Goal: Find specific page/section: Find specific page/section

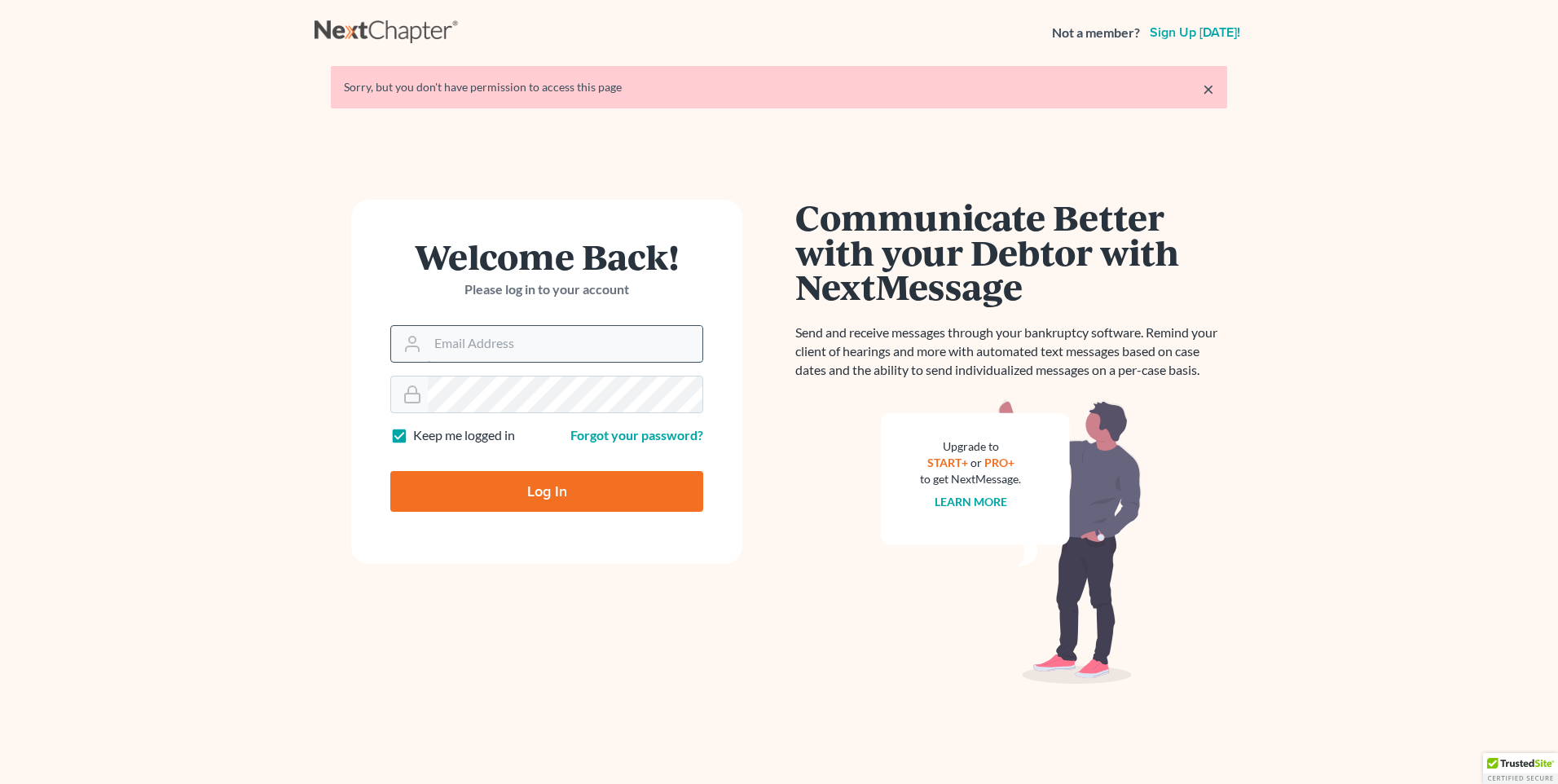
click at [468, 331] on input "Email Address" at bounding box center [564, 344] width 275 height 35
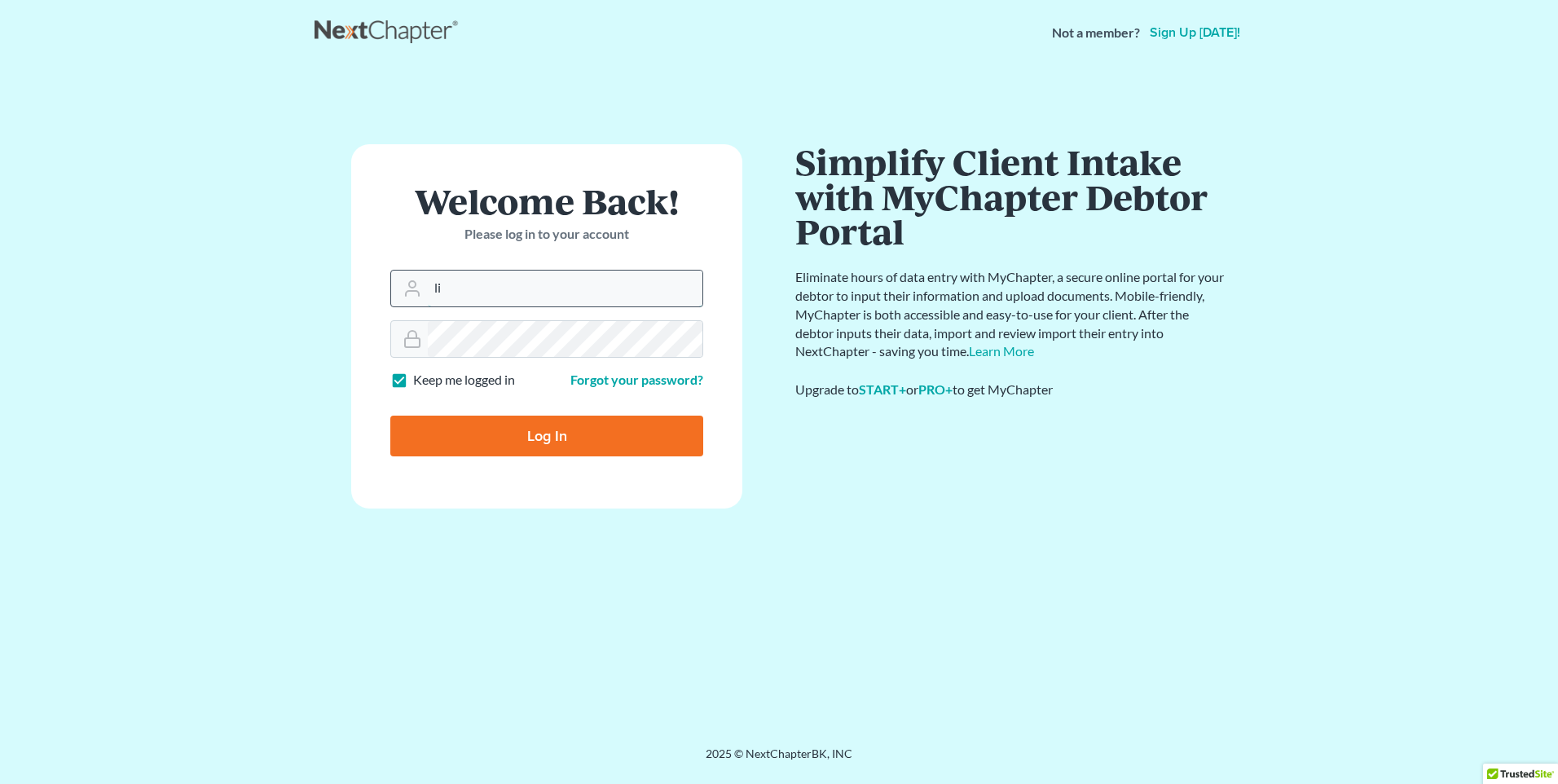
type input "[PERSON_NAME][EMAIL_ADDRESS][DOMAIN_NAME]"
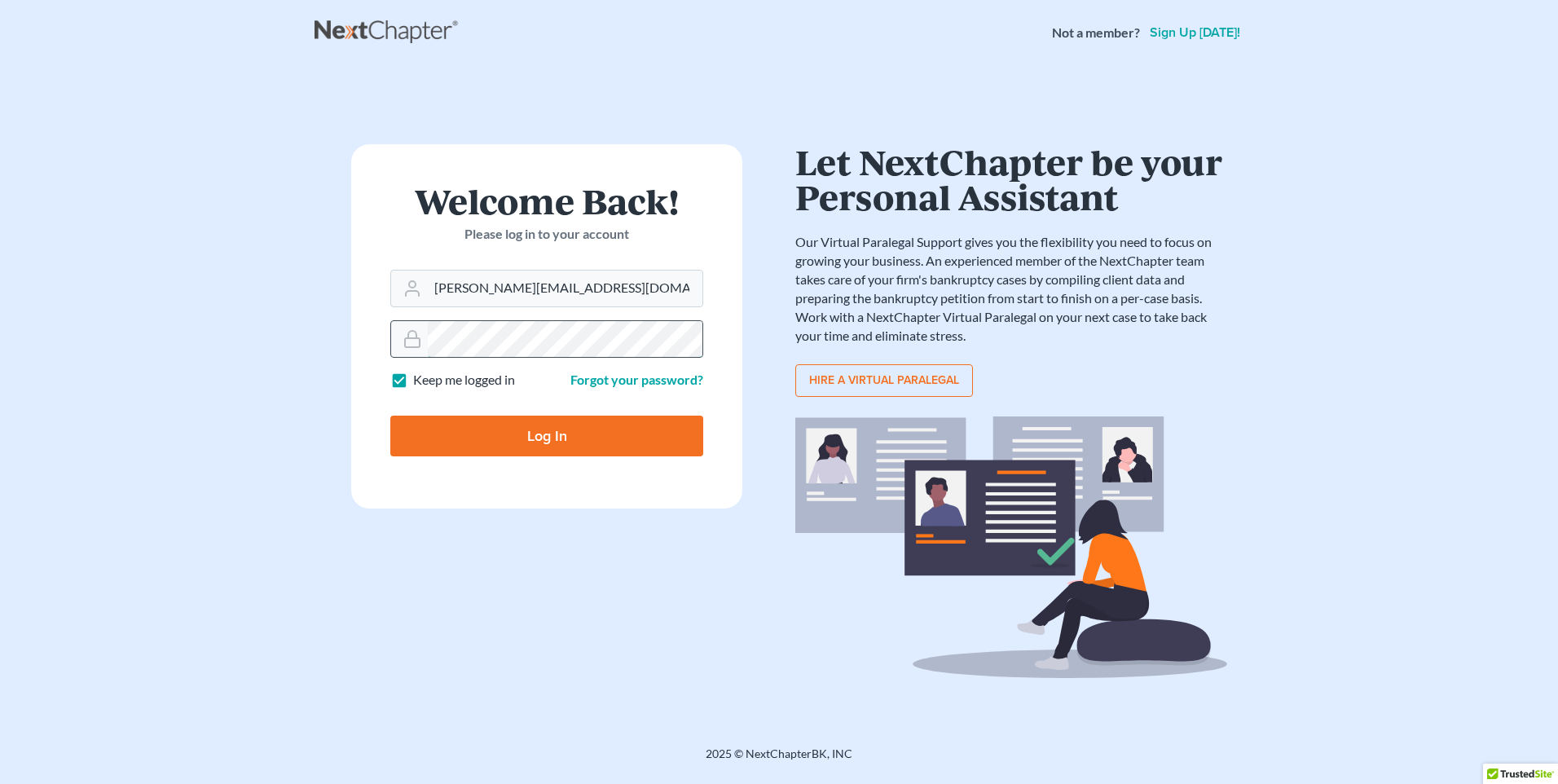
click at [390, 416] on input "Log In" at bounding box center [547, 436] width 313 height 41
type input "Thinking..."
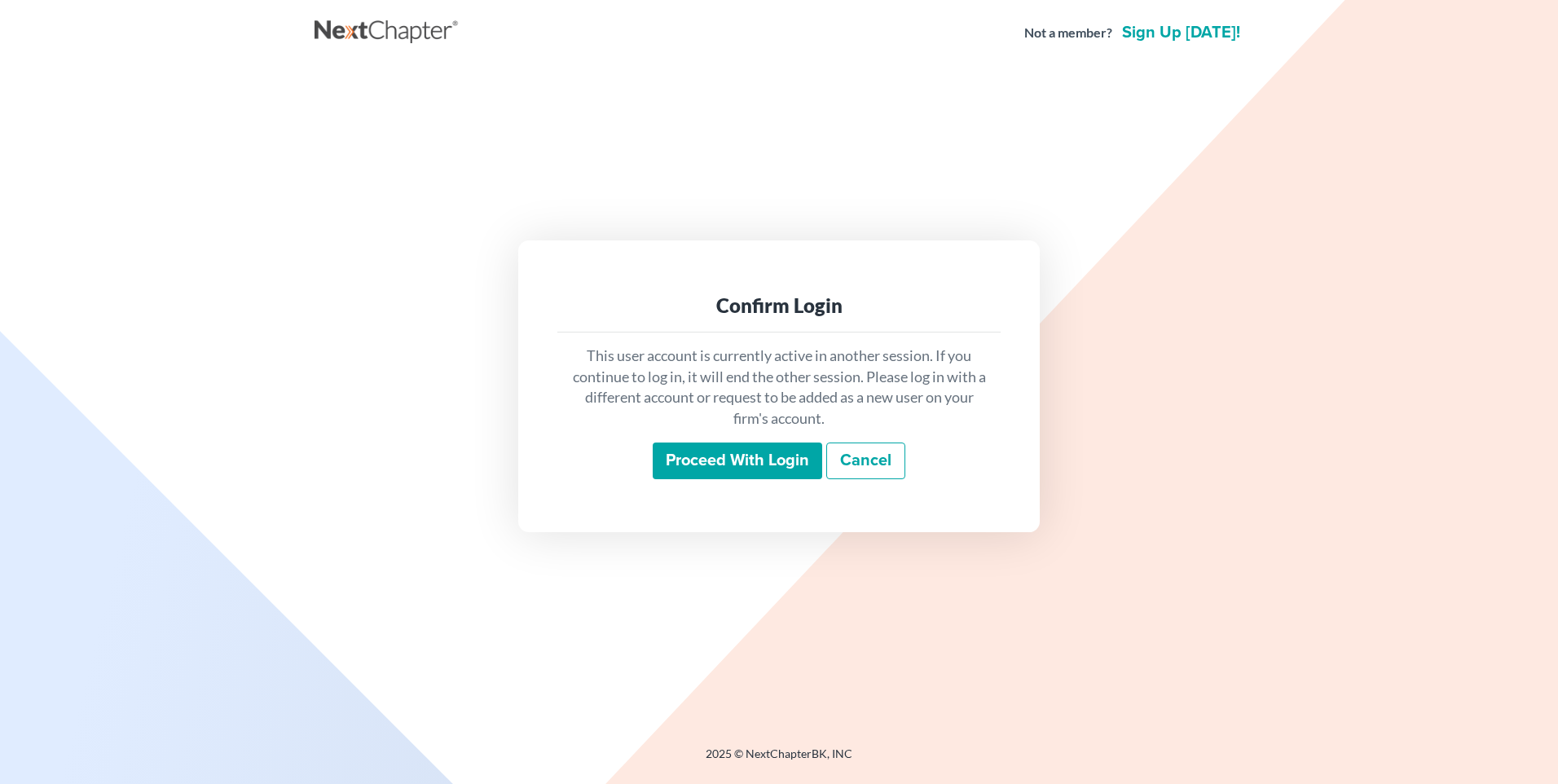
click at [704, 458] on input "Proceed with login" at bounding box center [738, 461] width 170 height 37
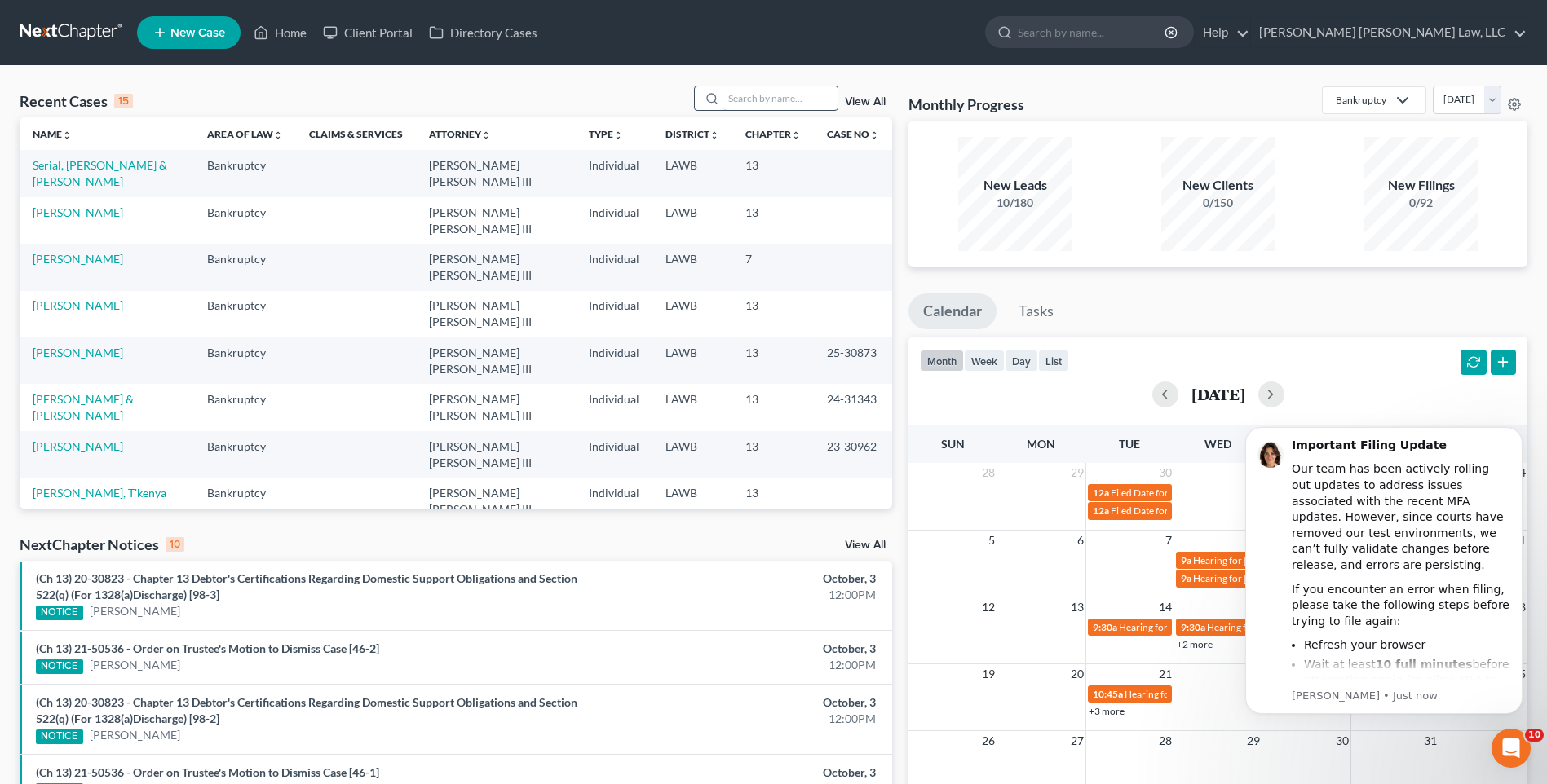
click at [756, 94] on input "search" at bounding box center [780, 98] width 114 height 24
type input "shannon"
click at [73, 171] on link "Shannon, Jessica" at bounding box center [78, 165] width 90 height 14
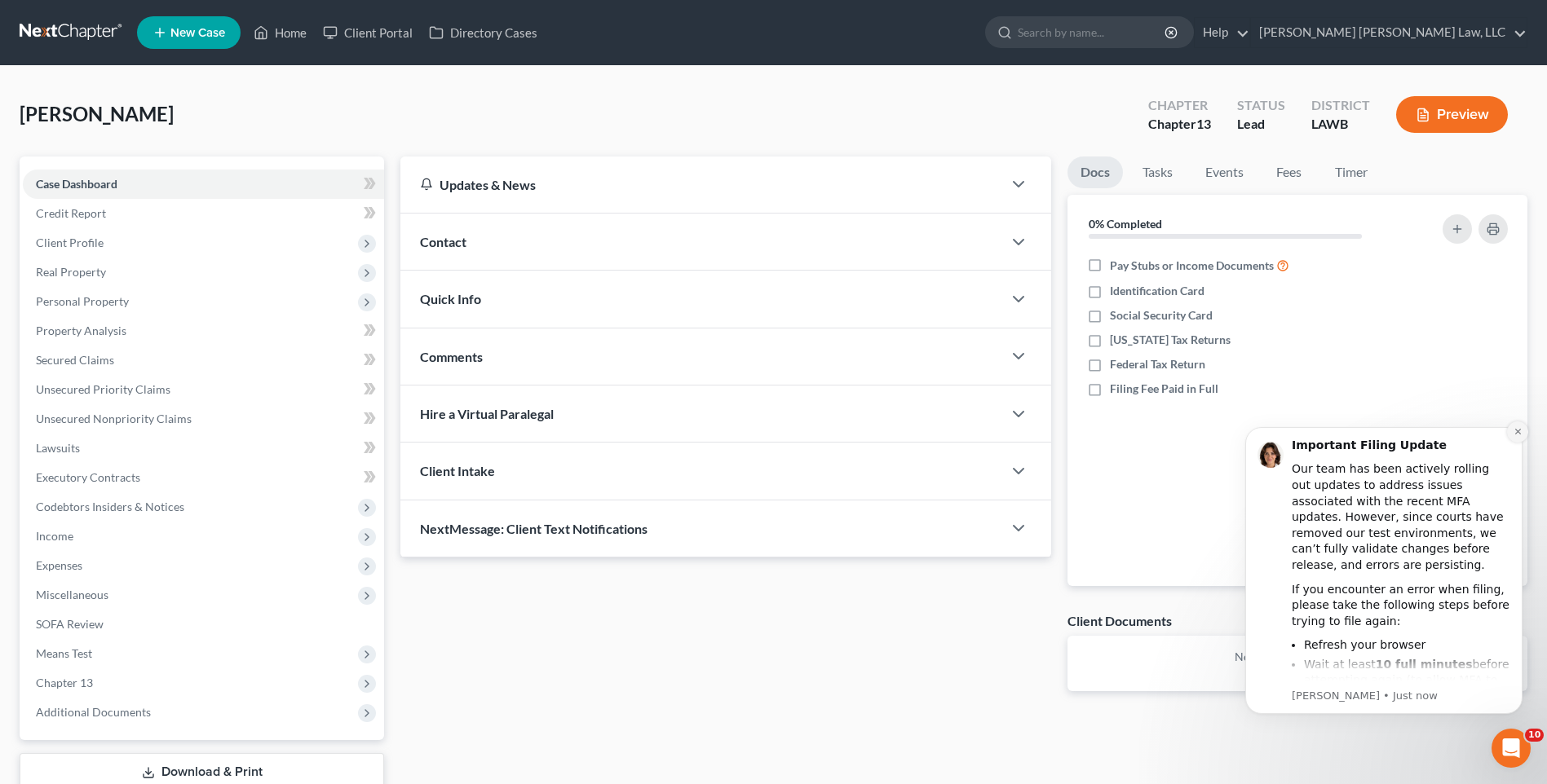
click at [1517, 430] on icon "Dismiss notification" at bounding box center [1517, 431] width 9 height 9
